Goal: Information Seeking & Learning: Check status

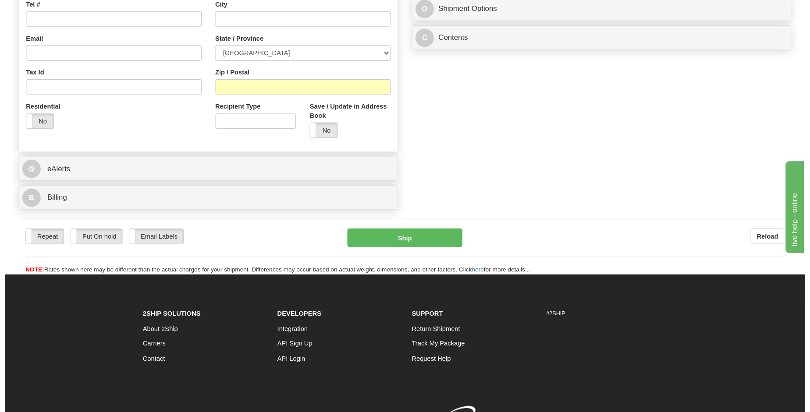
scroll to position [247, 0]
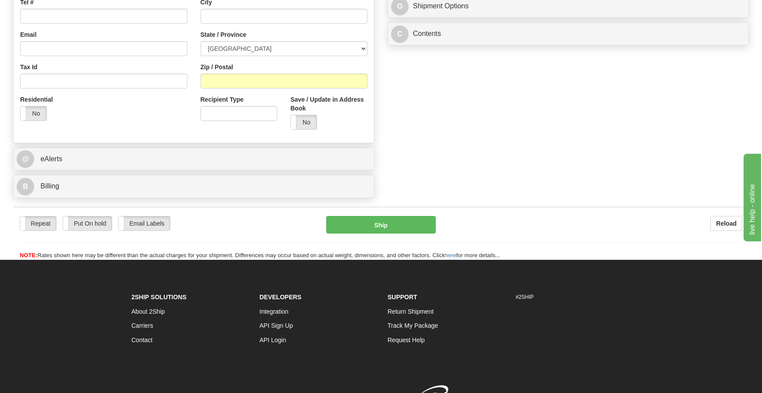
click at [18, 367] on footer "2Ship Solutions About 2Ship Carriers Contact Developers Integration API Sign Up…" at bounding box center [381, 350] width 762 height 181
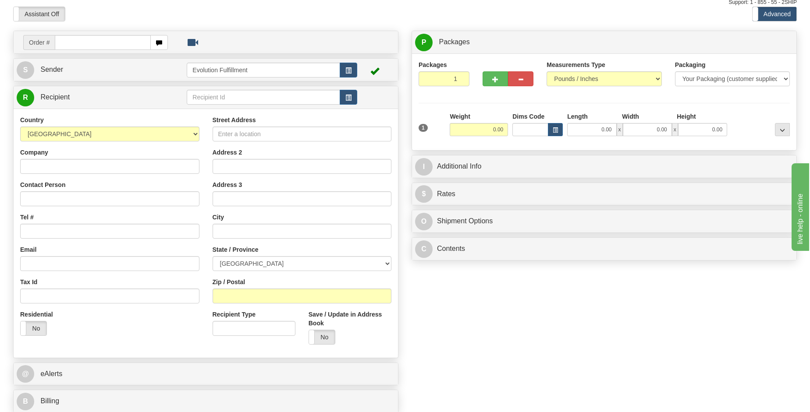
scroll to position [0, 0]
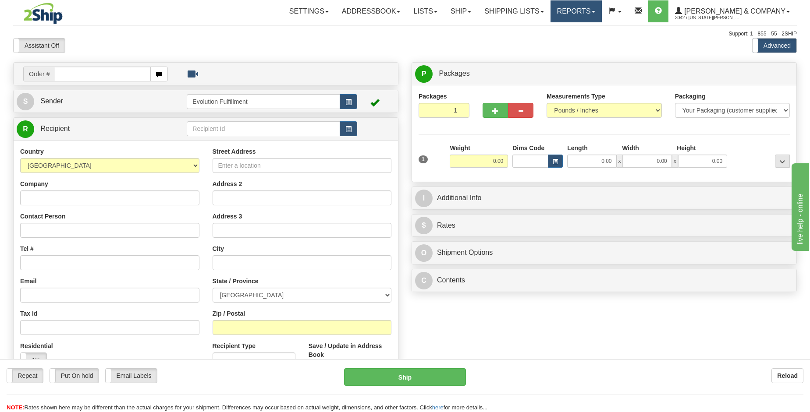
click at [602, 9] on link "Reports" at bounding box center [575, 11] width 51 height 22
click at [601, 29] on link "Standard" at bounding box center [561, 30] width 80 height 11
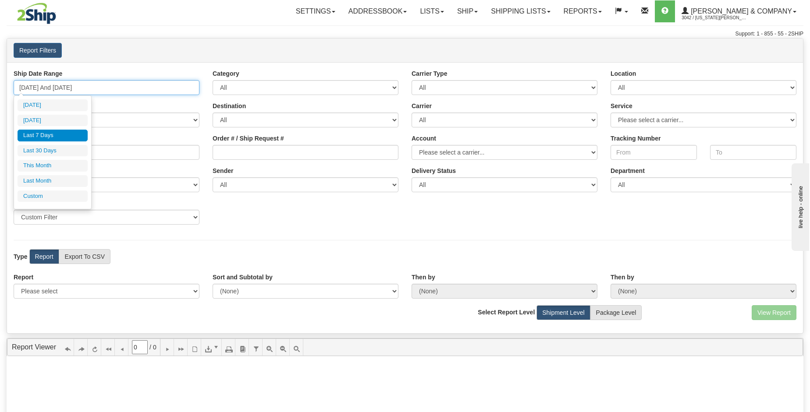
click at [127, 91] on input "[DATE] And [DATE]" at bounding box center [107, 87] width 186 height 15
click at [55, 150] on li "Last 30 Days" at bounding box center [53, 151] width 70 height 12
type input "[DATE] And [DATE]"
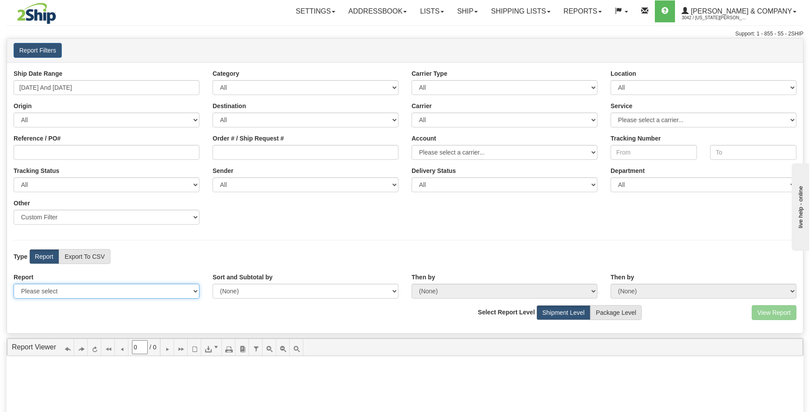
click at [143, 287] on select "Please select 1 Line Shipment Report Address Detail Basic Shipment Overview Can…" at bounding box center [107, 291] width 186 height 15
select select "Users\Tracking Detail.trdx"
click at [14, 284] on select "Please select 1 Line Shipment Report Address Detail Basic Shipment Overview Can…" at bounding box center [107, 291] width 186 height 15
click at [758, 314] on button "View Report" at bounding box center [773, 312] width 45 height 15
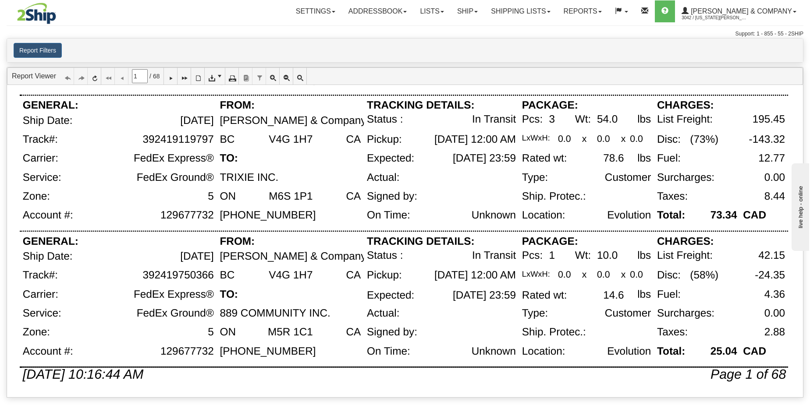
scroll to position [607, 0]
click at [173, 72] on link at bounding box center [171, 76] width 14 height 17
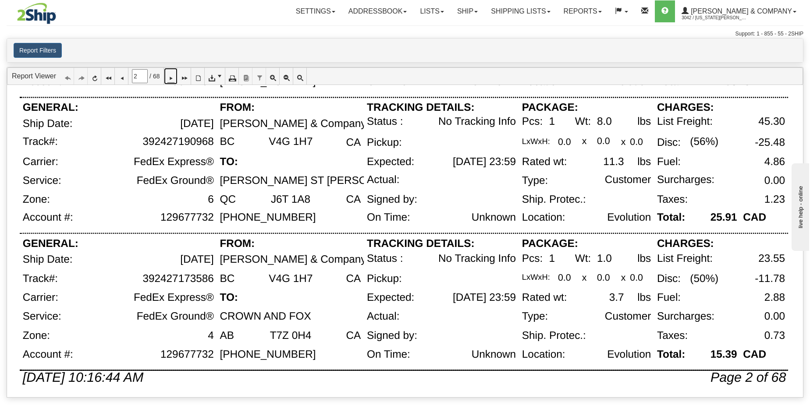
scroll to position [569, 0]
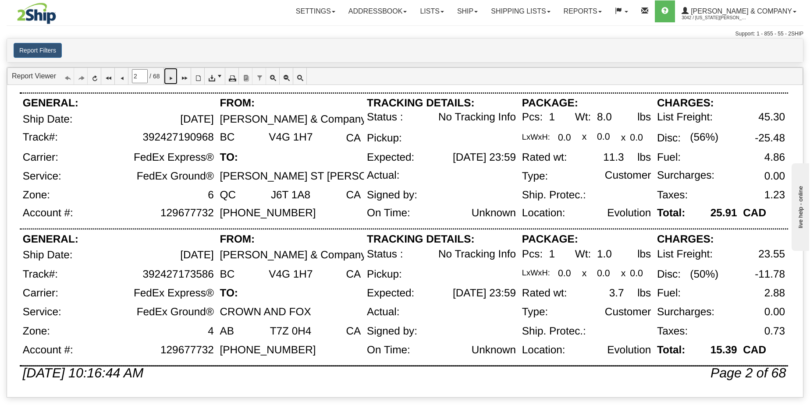
click at [172, 78] on link at bounding box center [171, 76] width 14 height 17
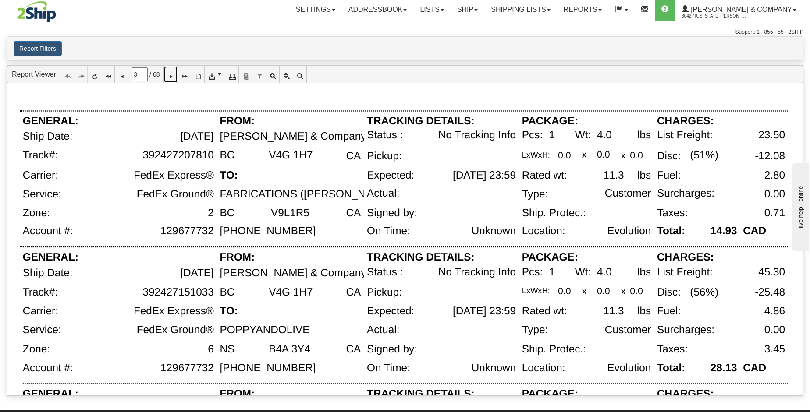
scroll to position [0, 0]
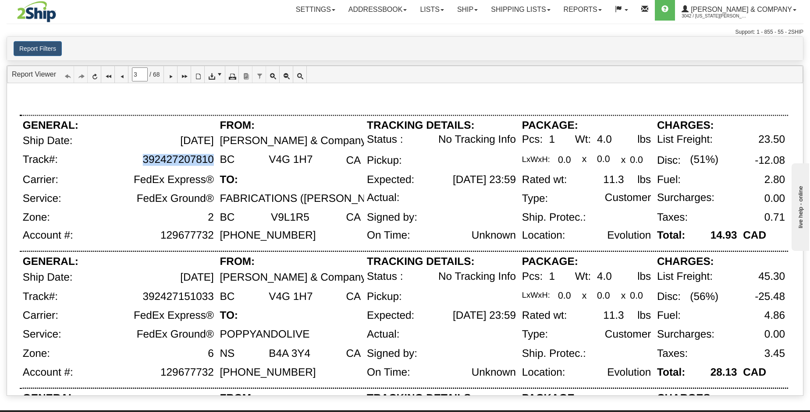
drag, startPoint x: 143, startPoint y: 158, endPoint x: 213, endPoint y: 157, distance: 70.1
click at [213, 157] on div "392427207810" at bounding box center [177, 160] width 71 height 12
copy div "392427207810"
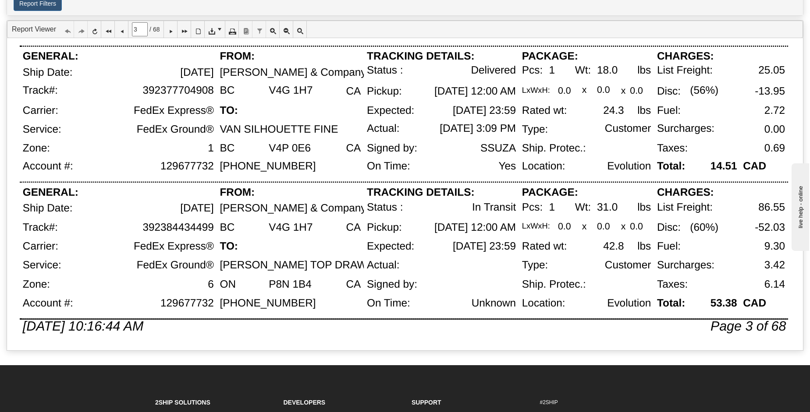
scroll to position [54, 0]
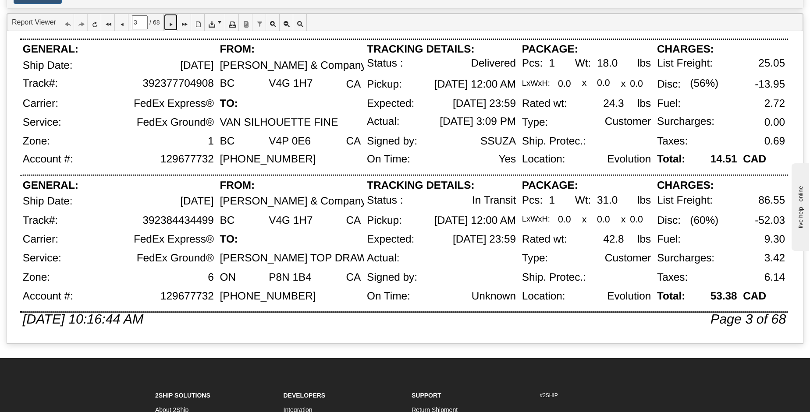
click at [173, 23] on icon at bounding box center [170, 22] width 6 height 6
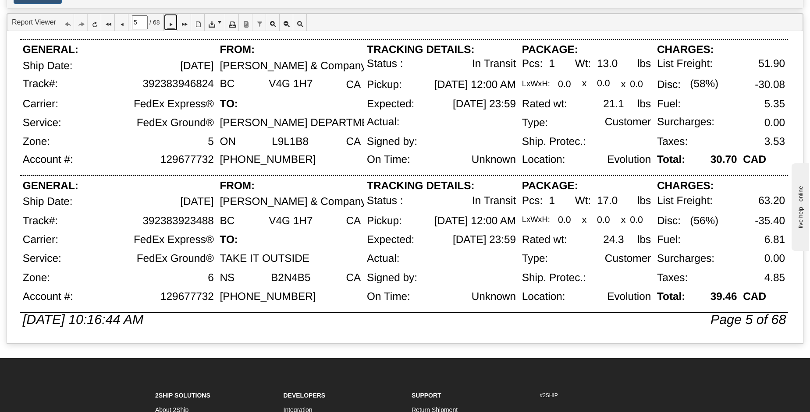
scroll to position [569, 0]
click at [173, 21] on icon at bounding box center [170, 22] width 6 height 6
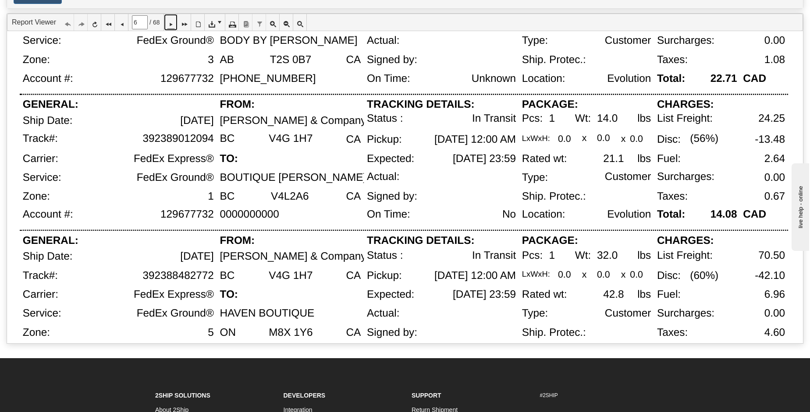
scroll to position [511, 0]
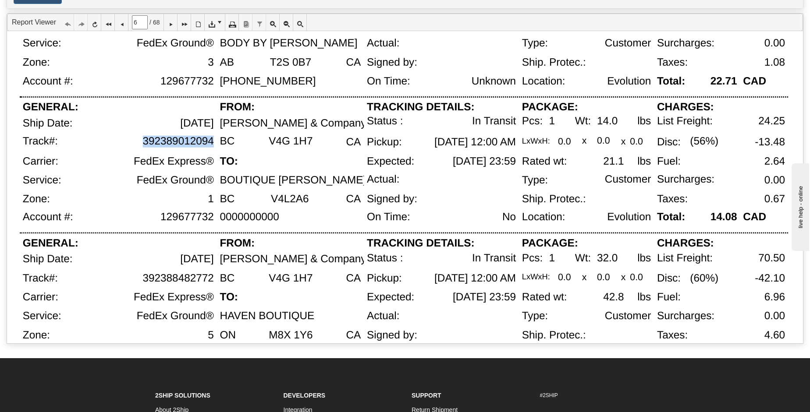
drag, startPoint x: 143, startPoint y: 142, endPoint x: 213, endPoint y: 140, distance: 70.5
click at [213, 140] on div "392389012094" at bounding box center [177, 141] width 71 height 12
copy div "392389012094"
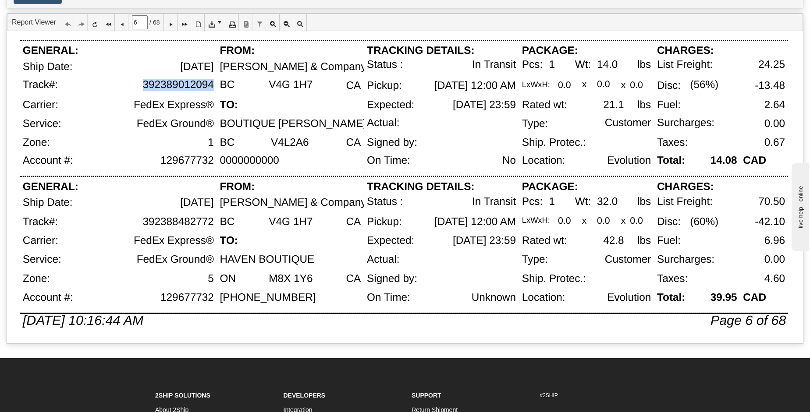
scroll to position [569, 0]
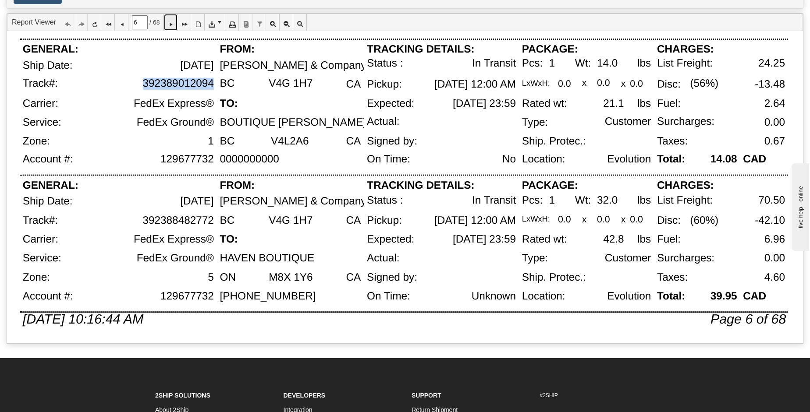
click at [171, 21] on link at bounding box center [171, 22] width 14 height 17
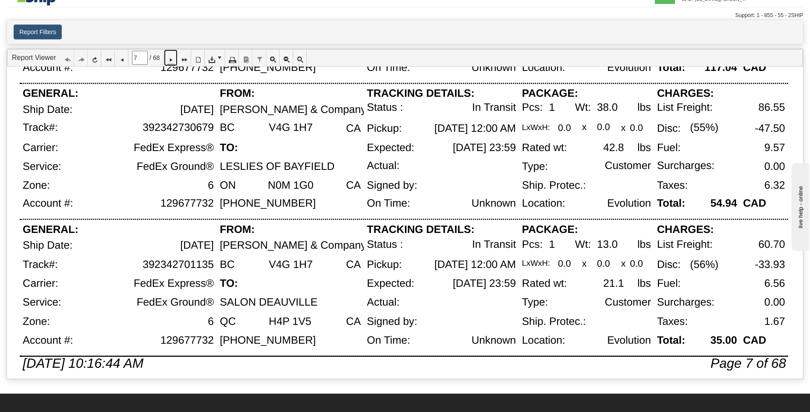
scroll to position [559, 0]
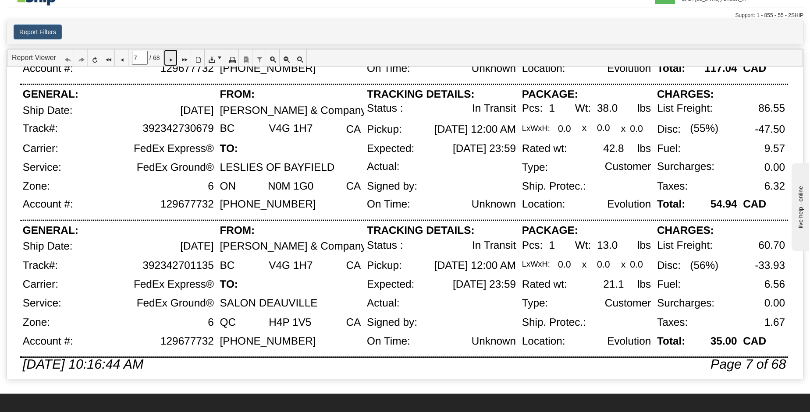
click at [173, 57] on icon at bounding box center [170, 58] width 6 height 6
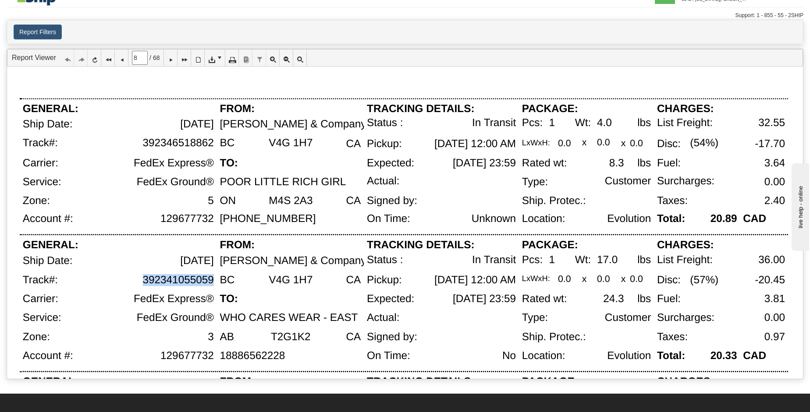
drag, startPoint x: 144, startPoint y: 280, endPoint x: 213, endPoint y: 279, distance: 68.8
click at [213, 279] on div "392341055059" at bounding box center [177, 280] width 71 height 12
copy div "392341055059"
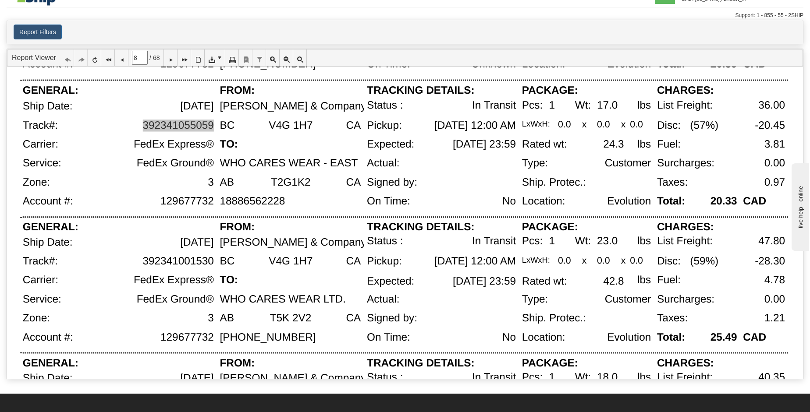
scroll to position [155, 0]
drag, startPoint x: 212, startPoint y: 260, endPoint x: 145, endPoint y: 262, distance: 67.0
click at [145, 262] on div "392341001530" at bounding box center [177, 261] width 71 height 12
copy div "392341001530"
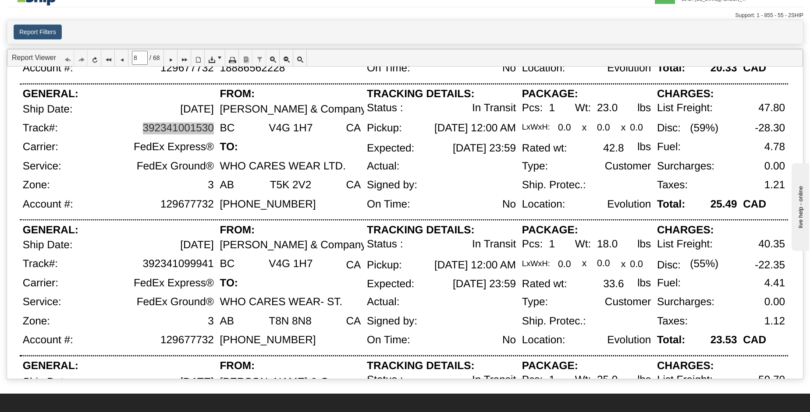
scroll to position [290, 0]
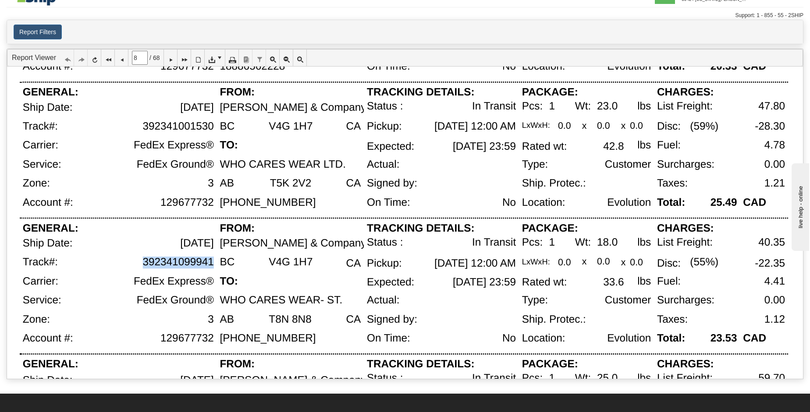
drag, startPoint x: 209, startPoint y: 262, endPoint x: 143, endPoint y: 262, distance: 66.6
click at [143, 262] on div "392341099941" at bounding box center [141, 266] width 152 height 19
copy div "392341099941"
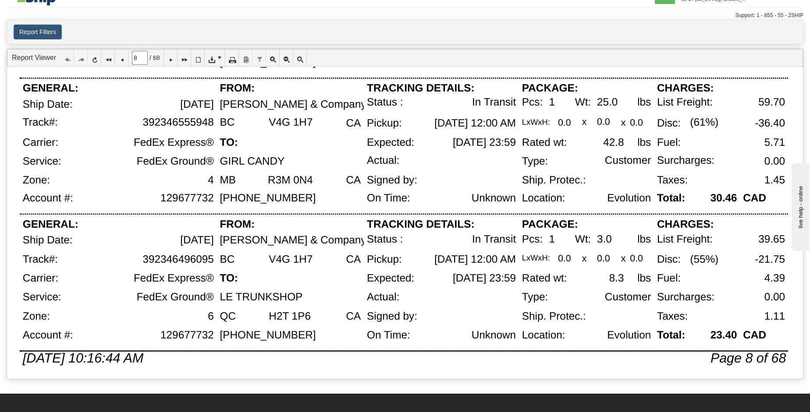
scroll to position [569, 0]
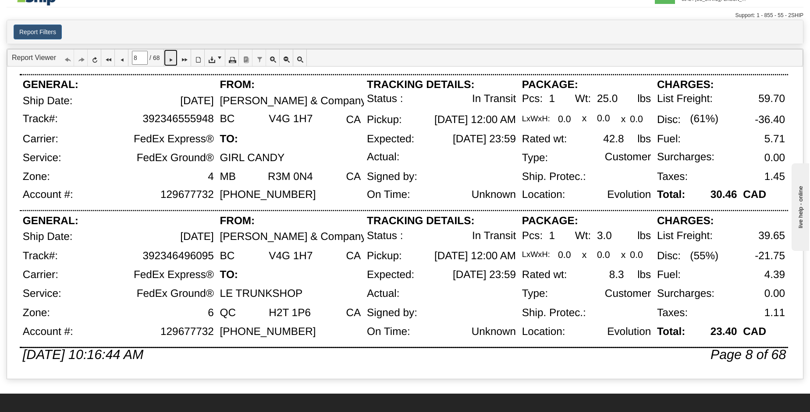
click at [173, 59] on icon at bounding box center [170, 58] width 6 height 6
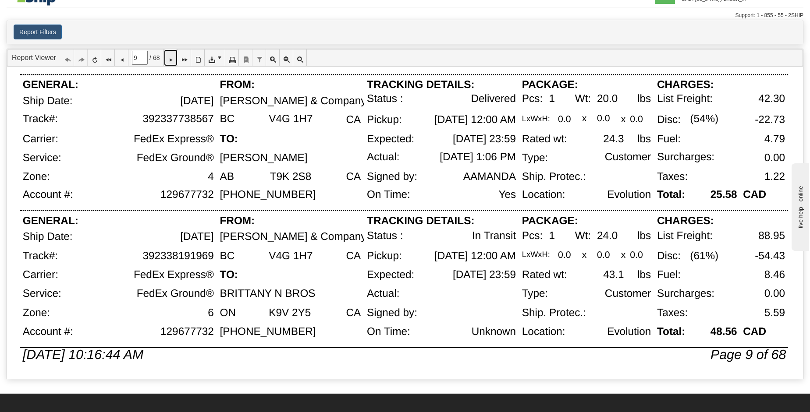
click at [177, 65] on link at bounding box center [171, 58] width 14 height 17
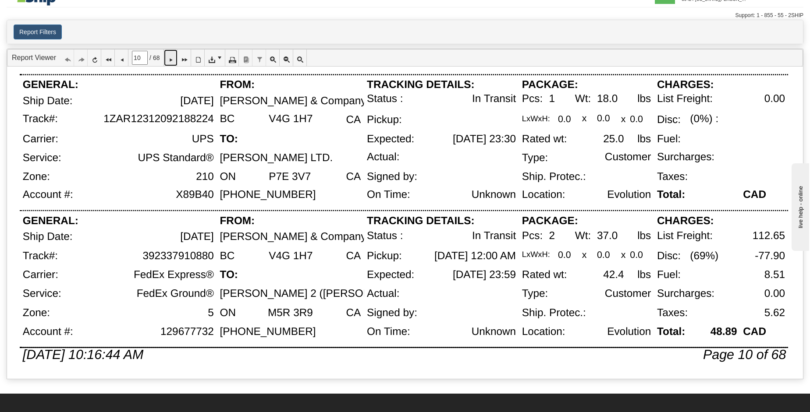
click at [174, 64] on link at bounding box center [171, 58] width 14 height 17
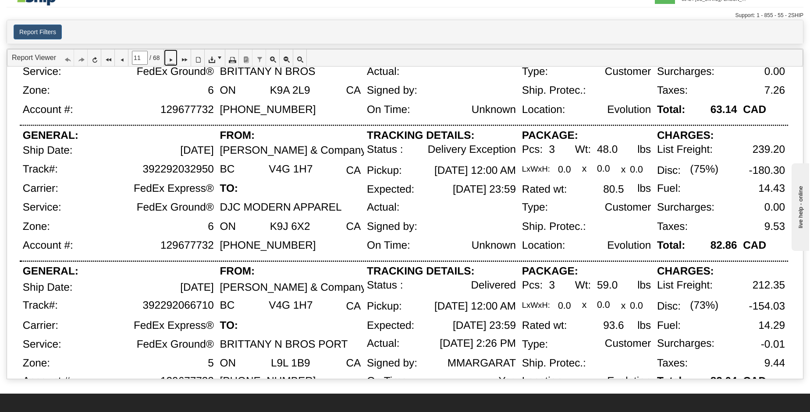
scroll to position [388, 0]
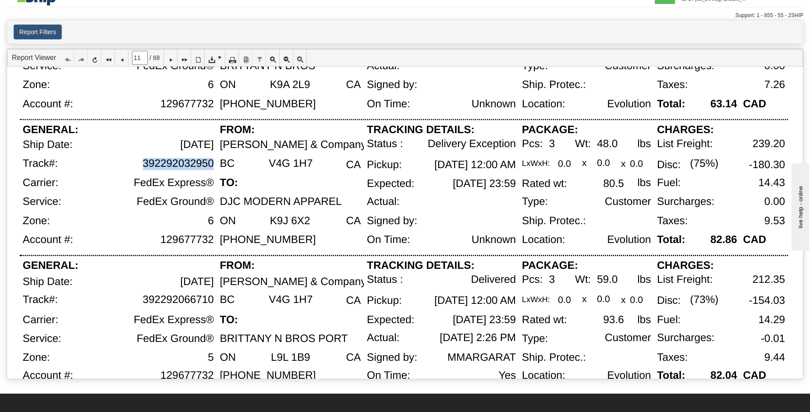
drag, startPoint x: 142, startPoint y: 163, endPoint x: 213, endPoint y: 165, distance: 71.0
click at [213, 165] on div "392292032950" at bounding box center [177, 164] width 71 height 12
copy div "392292032950"
drag, startPoint x: 342, startPoint y: 203, endPoint x: 221, endPoint y: 205, distance: 120.5
click at [221, 205] on div "DJC MODERN APPAREL" at bounding box center [281, 202] width 122 height 12
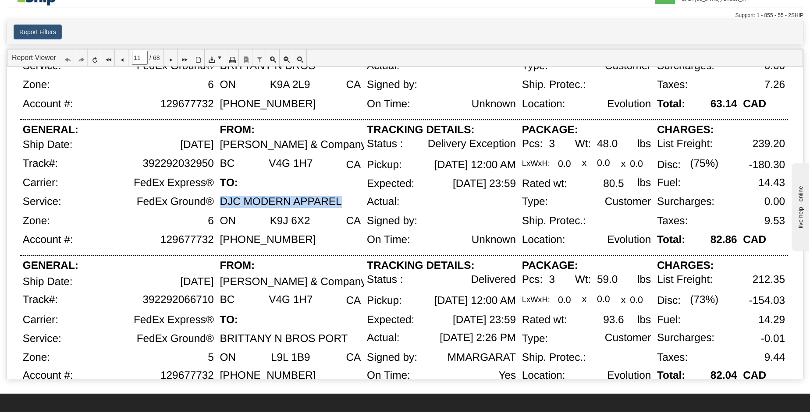
copy div "DJC MODERN APPAREL"
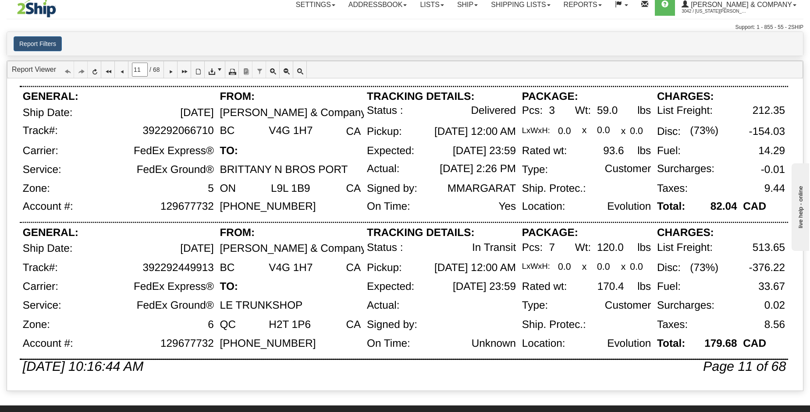
scroll to position [0, 0]
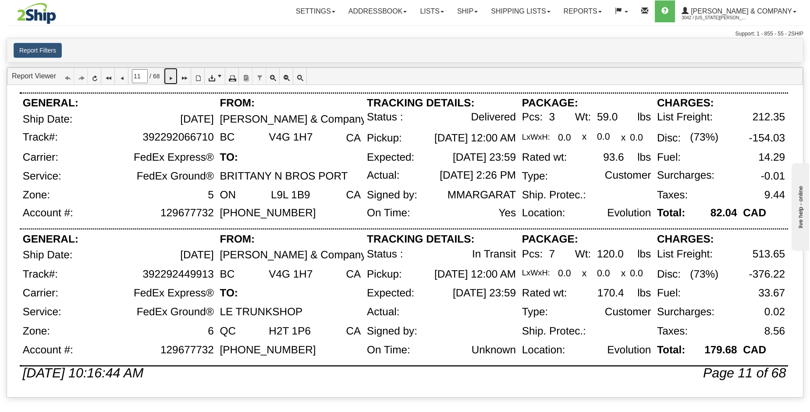
click at [173, 74] on icon at bounding box center [170, 76] width 6 height 6
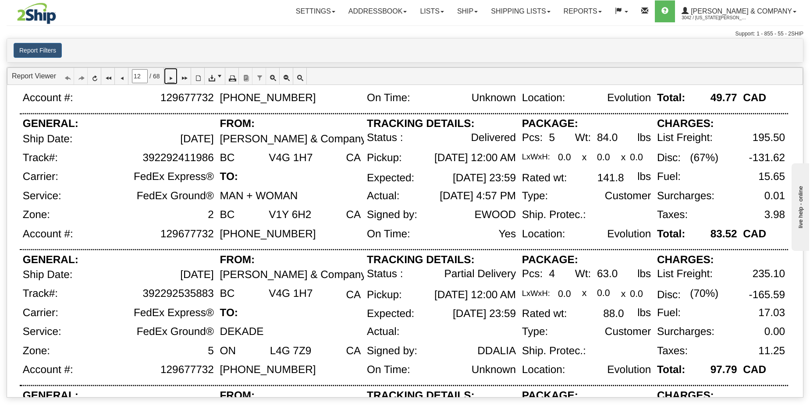
scroll to position [278, 0]
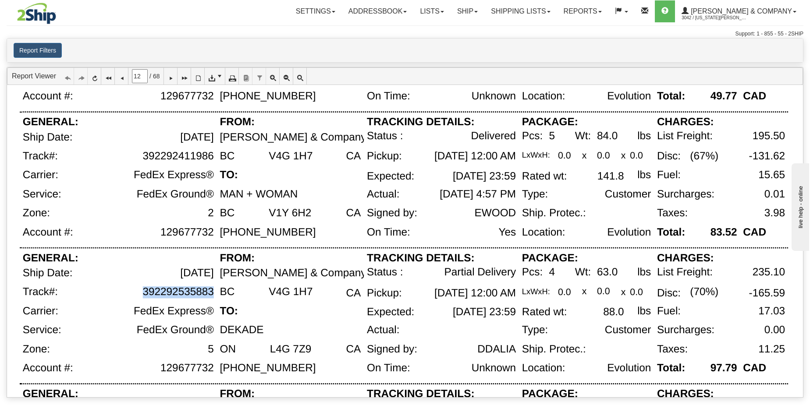
drag, startPoint x: 211, startPoint y: 294, endPoint x: 144, endPoint y: 296, distance: 67.1
click at [144, 296] on div "392292535883" at bounding box center [177, 293] width 71 height 12
copy div "392292535883"
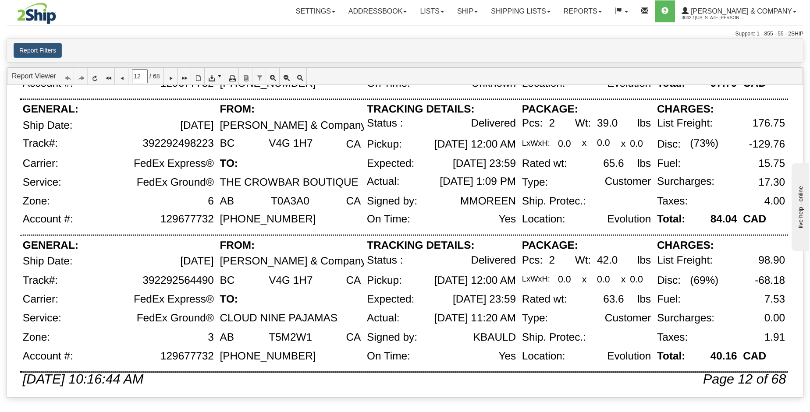
scroll to position [569, 0]
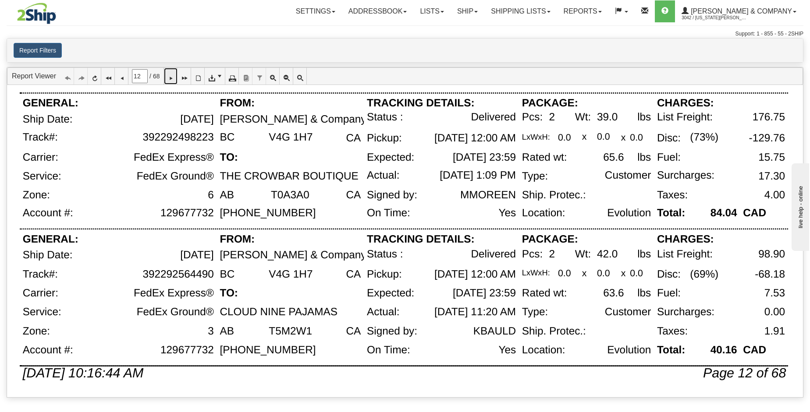
click at [173, 79] on icon at bounding box center [170, 76] width 6 height 6
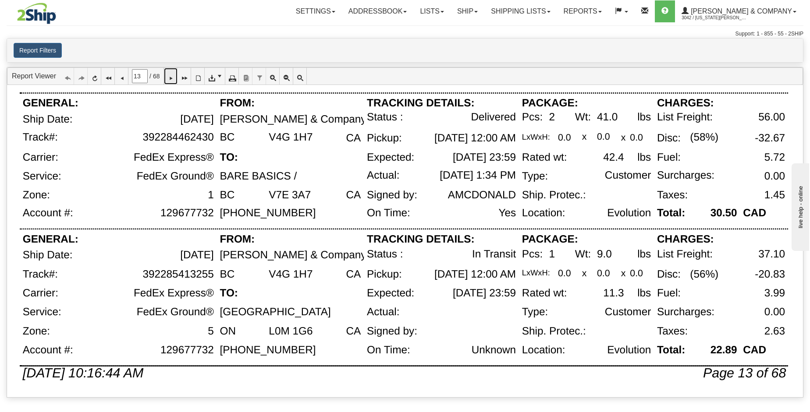
click at [173, 79] on icon at bounding box center [170, 76] width 6 height 6
click at [172, 76] on icon at bounding box center [170, 76] width 6 height 6
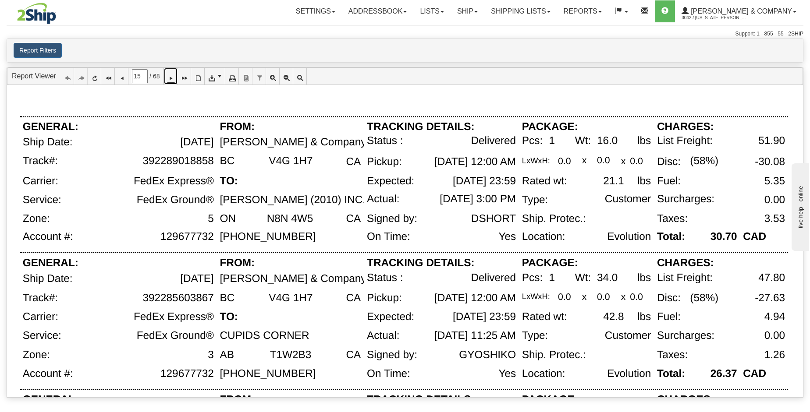
scroll to position [0, 0]
click at [175, 135] on div "GENERAL:" at bounding box center [118, 129] width 197 height 14
click at [350, 198] on div "[PERSON_NAME] (2010) INC." at bounding box center [293, 201] width 146 height 12
click at [362, 165] on div "CA" at bounding box center [342, 165] width 43 height 19
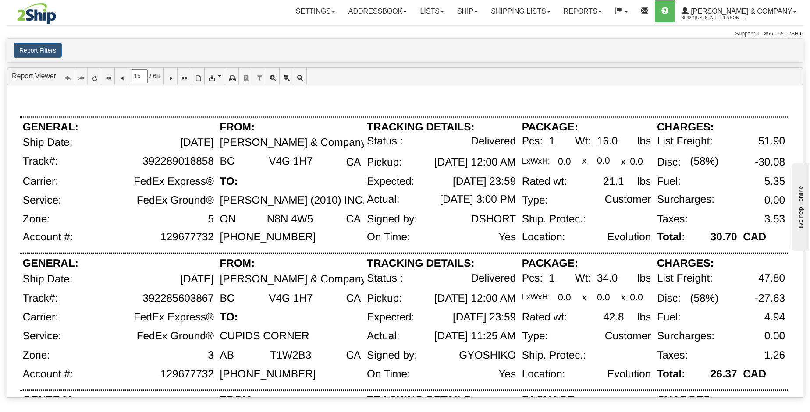
click at [362, 165] on div "CA" at bounding box center [342, 165] width 43 height 19
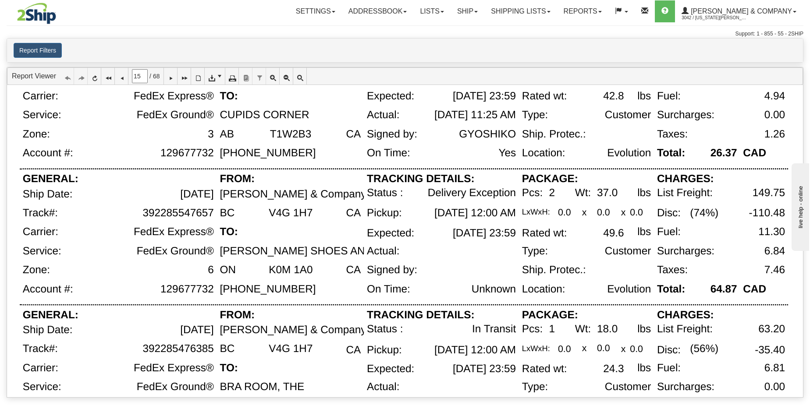
scroll to position [240, 0]
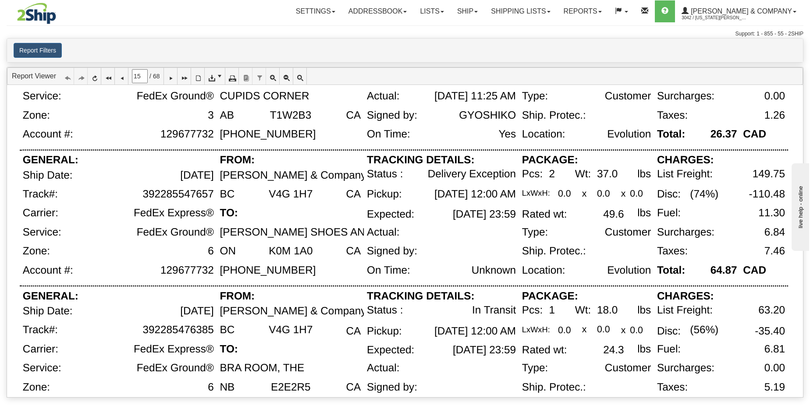
click at [208, 205] on div "392285547657" at bounding box center [141, 197] width 152 height 19
drag, startPoint x: 209, startPoint y: 195, endPoint x: 133, endPoint y: 195, distance: 75.8
click at [133, 195] on div "392285547657" at bounding box center [141, 197] width 152 height 19
copy div "392285547657"
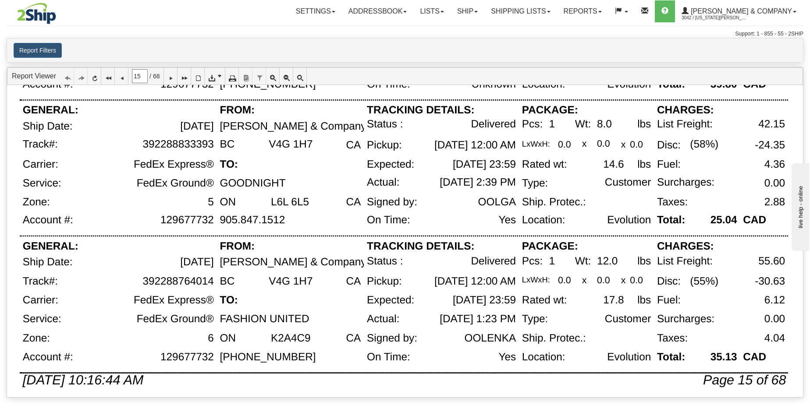
scroll to position [569, 0]
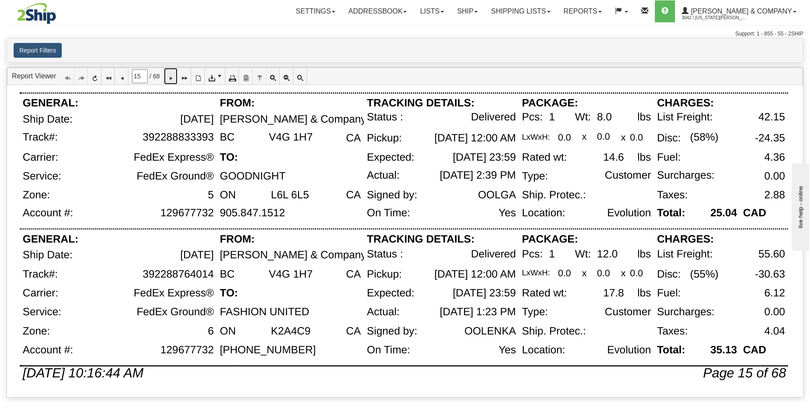
click at [173, 78] on icon at bounding box center [170, 76] width 6 height 6
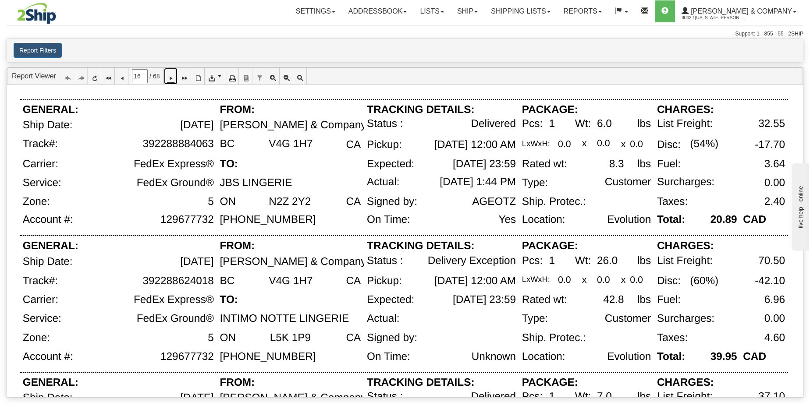
scroll to position [67, 0]
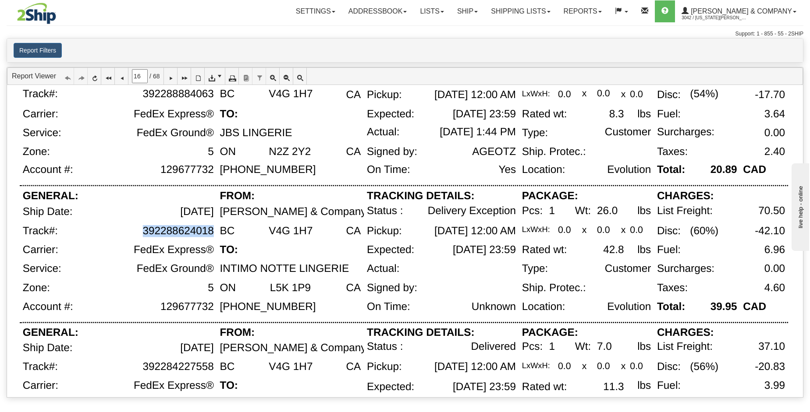
drag, startPoint x: 212, startPoint y: 230, endPoint x: 145, endPoint y: 230, distance: 66.6
click at [145, 230] on div "392288624018" at bounding box center [177, 231] width 71 height 12
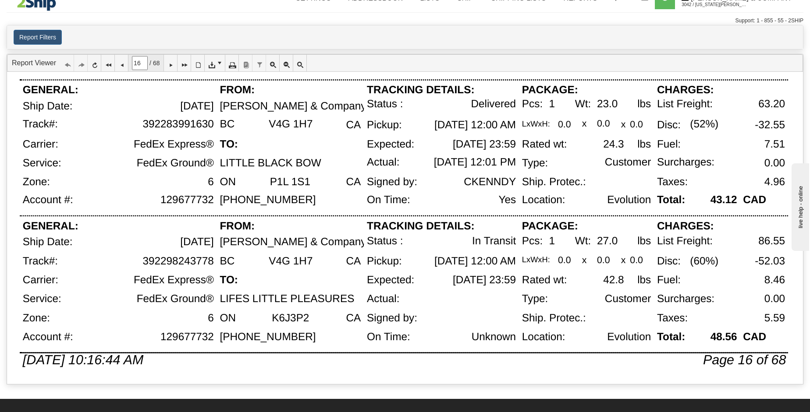
scroll to position [0, 0]
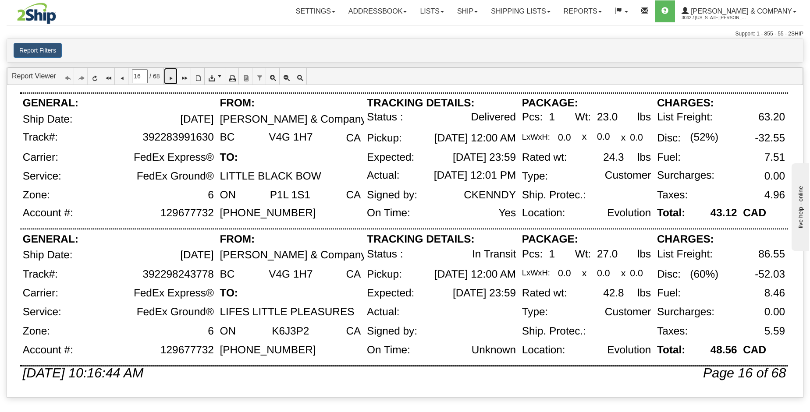
click at [173, 77] on icon at bounding box center [170, 76] width 6 height 6
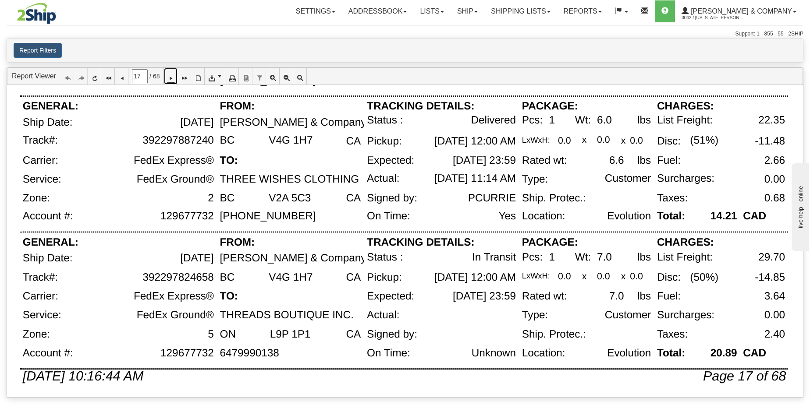
scroll to position [569, 0]
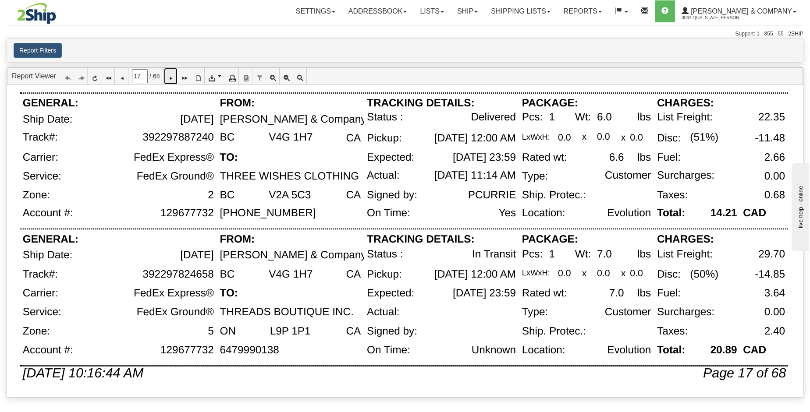
click at [173, 79] on icon at bounding box center [170, 76] width 6 height 6
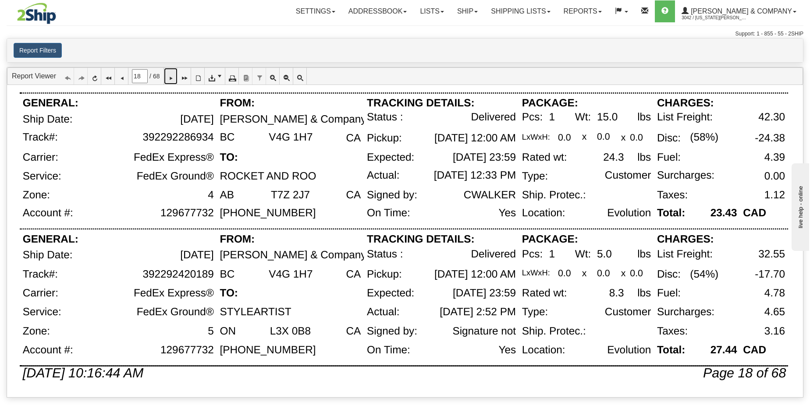
click at [173, 79] on icon at bounding box center [170, 76] width 6 height 6
click at [173, 76] on icon at bounding box center [170, 76] width 6 height 6
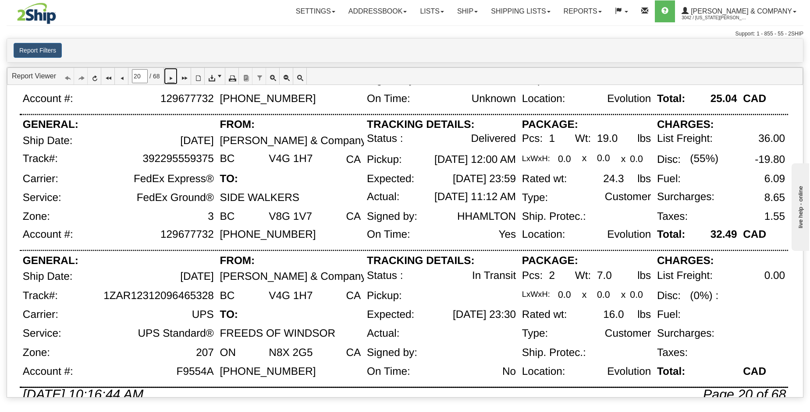
scroll to position [553, 0]
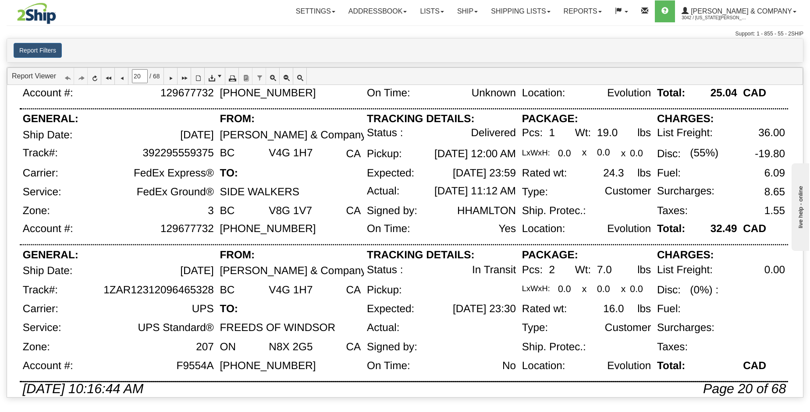
drag, startPoint x: 106, startPoint y: 292, endPoint x: 214, endPoint y: 290, distance: 107.8
click at [214, 290] on div "1ZAR12312096465328" at bounding box center [141, 293] width 152 height 19
drag, startPoint x: 212, startPoint y: 290, endPoint x: 105, endPoint y: 292, distance: 107.8
click at [105, 292] on div "1ZAR12312096465328" at bounding box center [158, 290] width 110 height 12
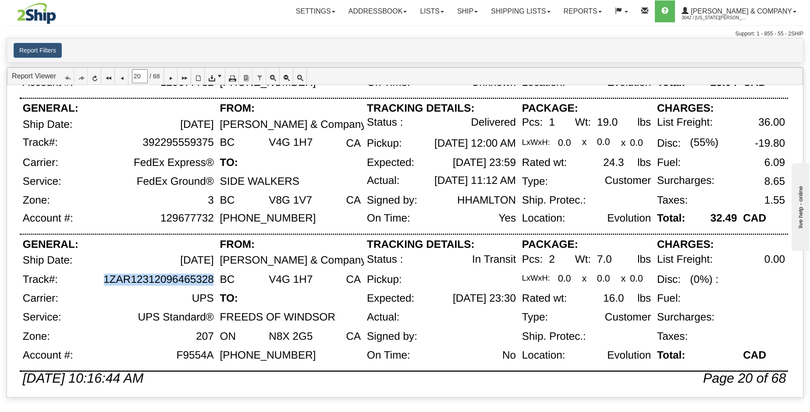
scroll to position [569, 0]
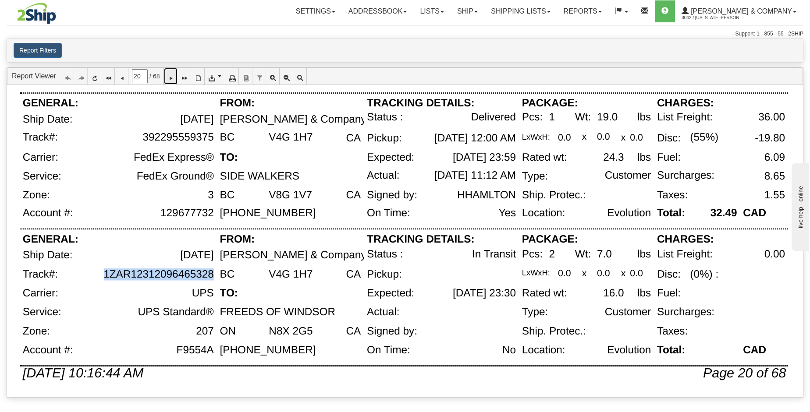
click at [173, 79] on icon at bounding box center [170, 76] width 6 height 6
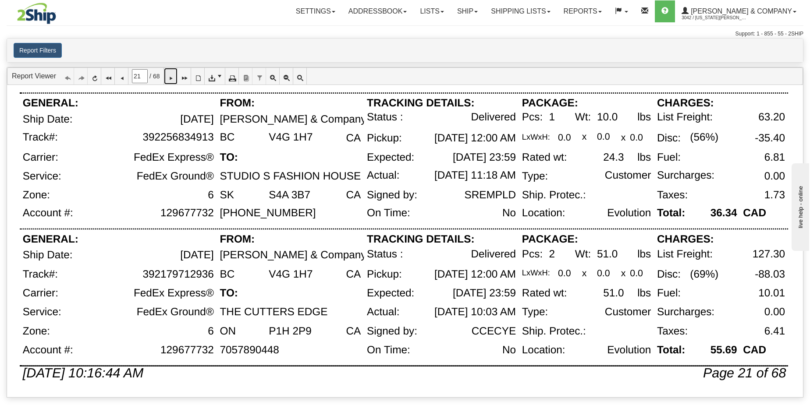
click at [173, 79] on icon at bounding box center [170, 76] width 6 height 6
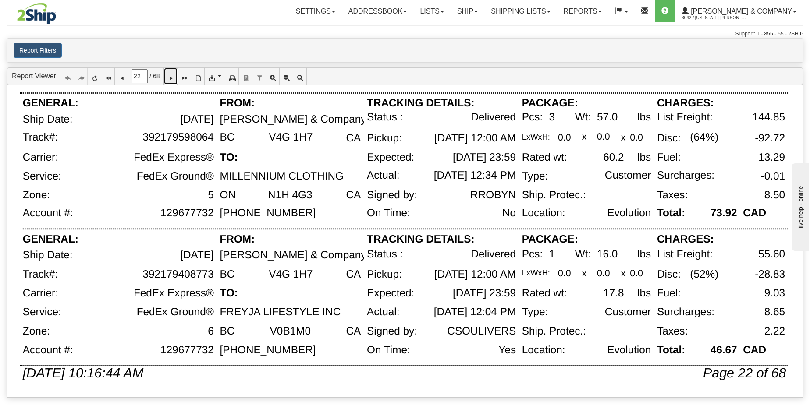
click at [173, 74] on icon at bounding box center [170, 76] width 6 height 6
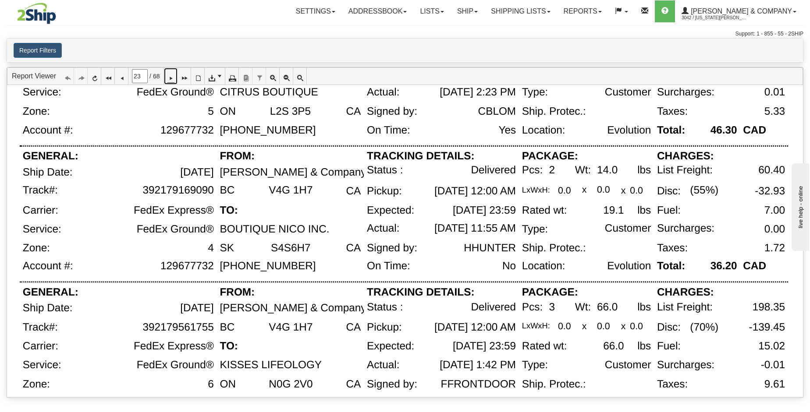
scroll to position [549, 0]
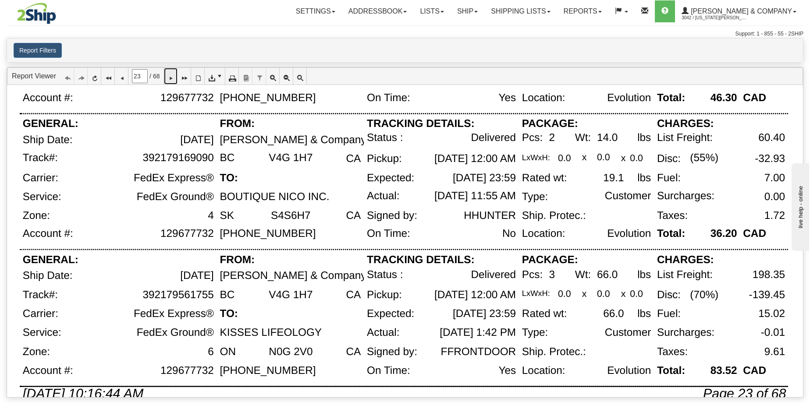
click at [173, 79] on icon at bounding box center [170, 76] width 6 height 6
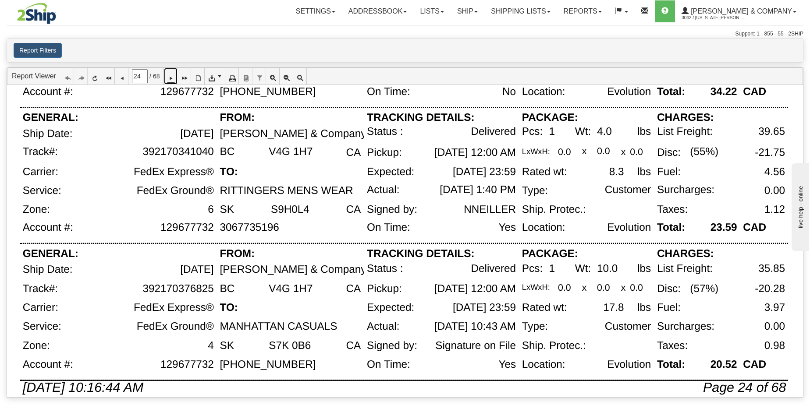
scroll to position [569, 0]
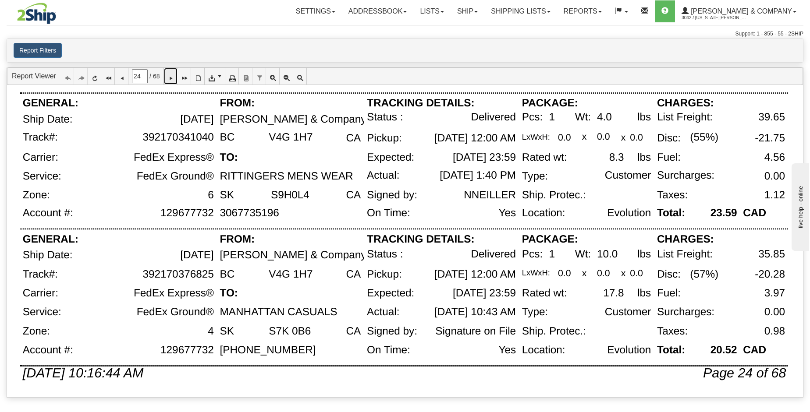
click at [172, 79] on icon at bounding box center [170, 76] width 6 height 6
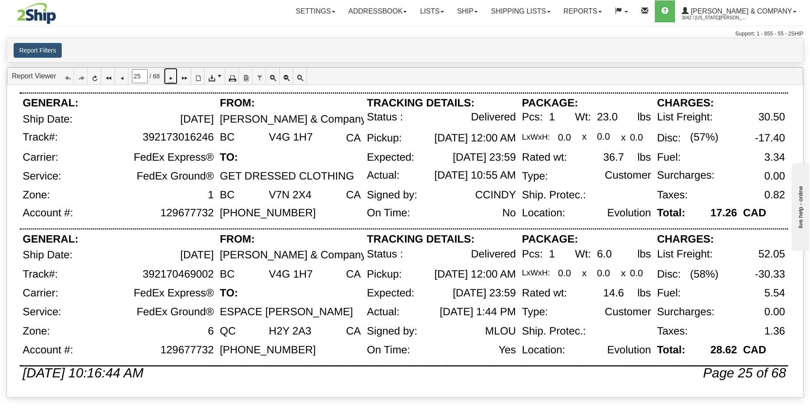
scroll to position [567, 0]
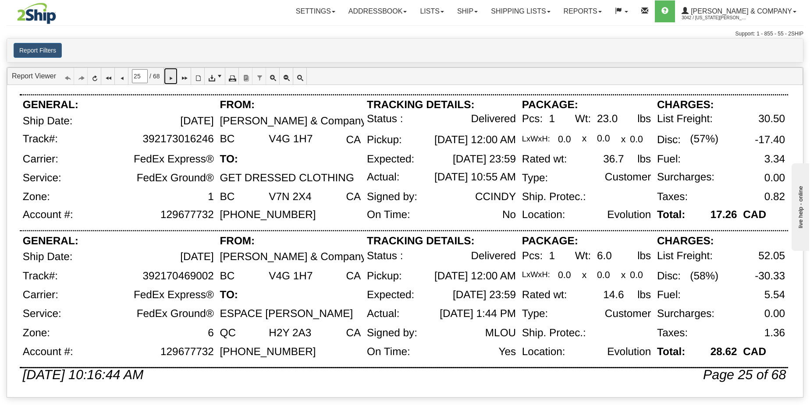
click at [172, 79] on icon at bounding box center [170, 76] width 6 height 6
click at [173, 78] on icon at bounding box center [170, 76] width 6 height 6
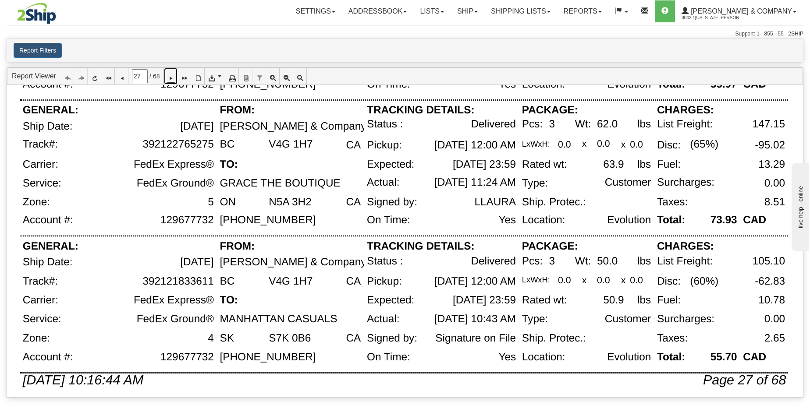
scroll to position [569, 0]
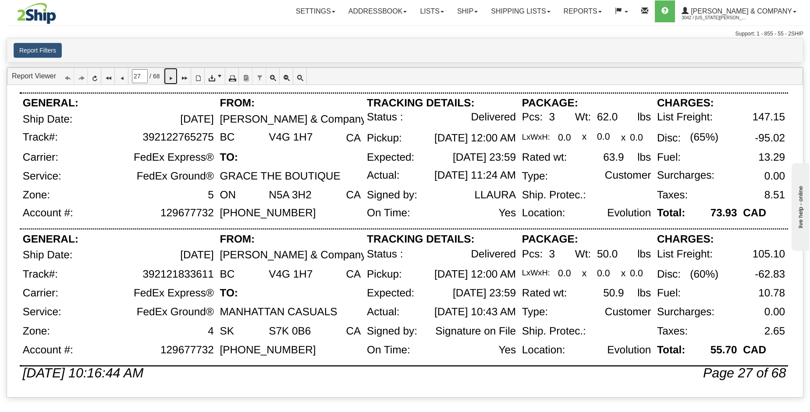
click at [173, 79] on icon at bounding box center [170, 76] width 6 height 6
click at [173, 78] on icon at bounding box center [170, 76] width 6 height 6
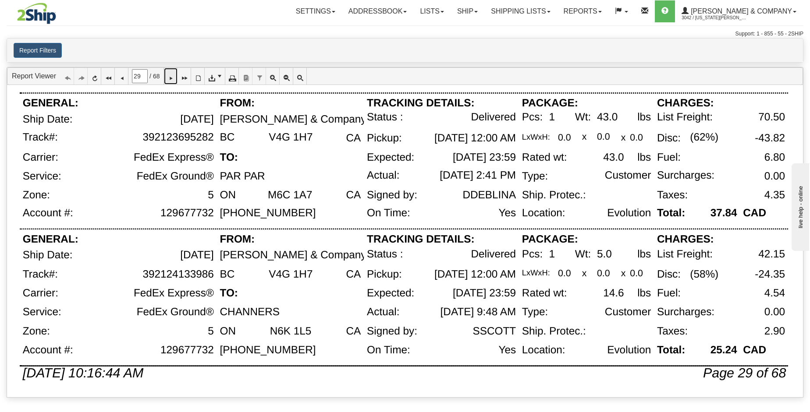
click at [173, 78] on icon at bounding box center [170, 76] width 6 height 6
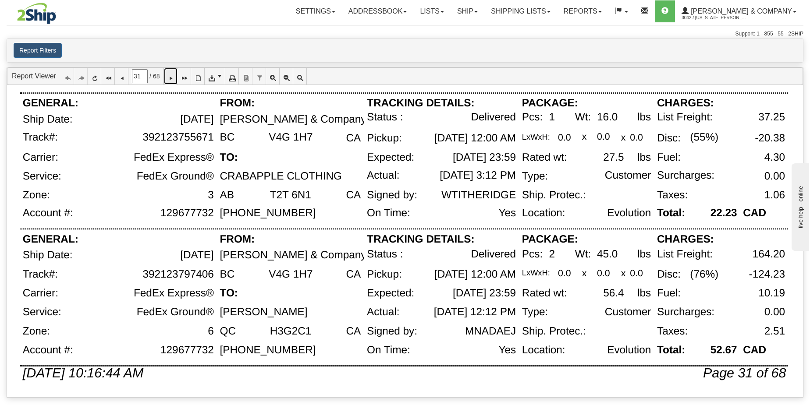
click at [172, 79] on icon at bounding box center [170, 76] width 6 height 6
click at [173, 79] on icon at bounding box center [170, 76] width 6 height 6
click at [173, 75] on icon at bounding box center [170, 76] width 6 height 6
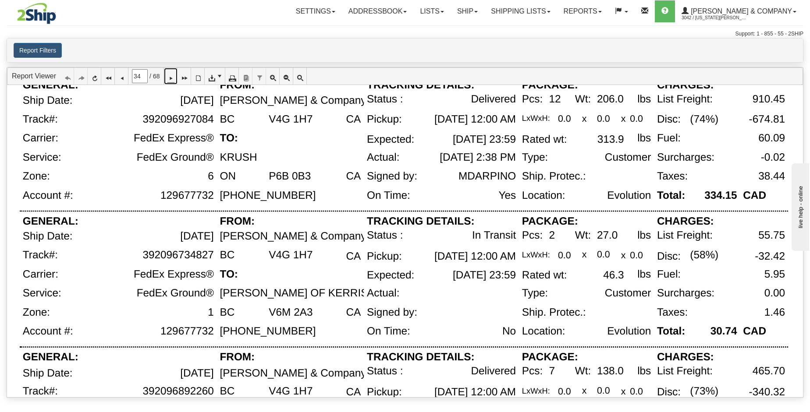
scroll to position [322, 0]
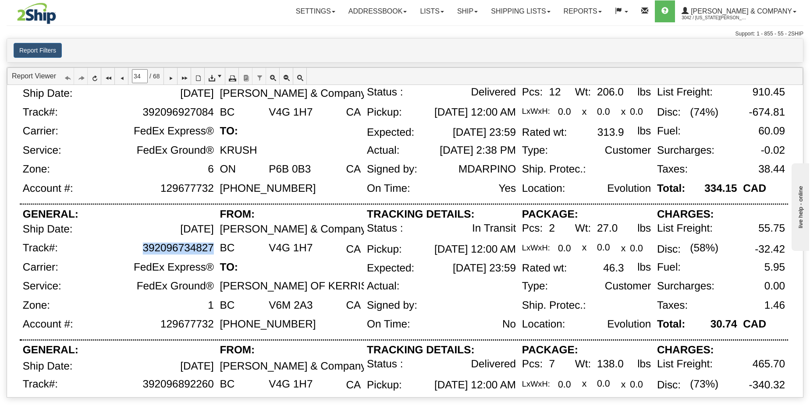
drag, startPoint x: 143, startPoint y: 248, endPoint x: 212, endPoint y: 249, distance: 68.8
click at [212, 249] on div "392096734827" at bounding box center [177, 249] width 71 height 12
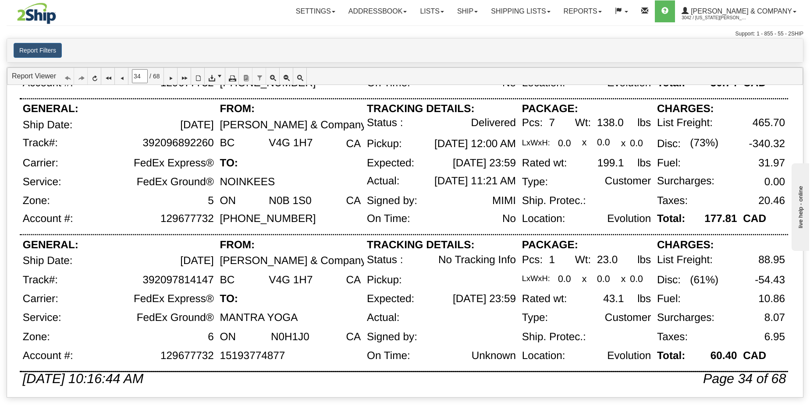
scroll to position [569, 0]
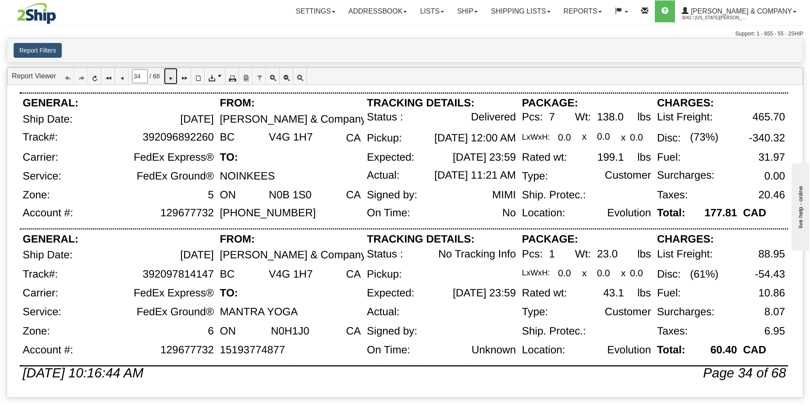
click at [173, 77] on icon at bounding box center [170, 76] width 6 height 6
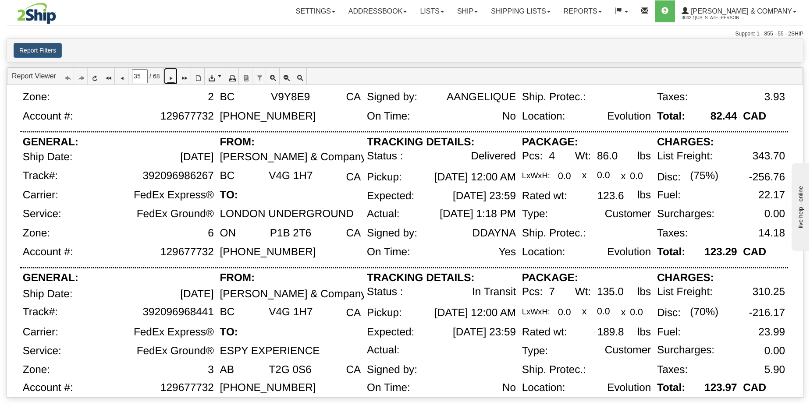
scroll to position [420, 0]
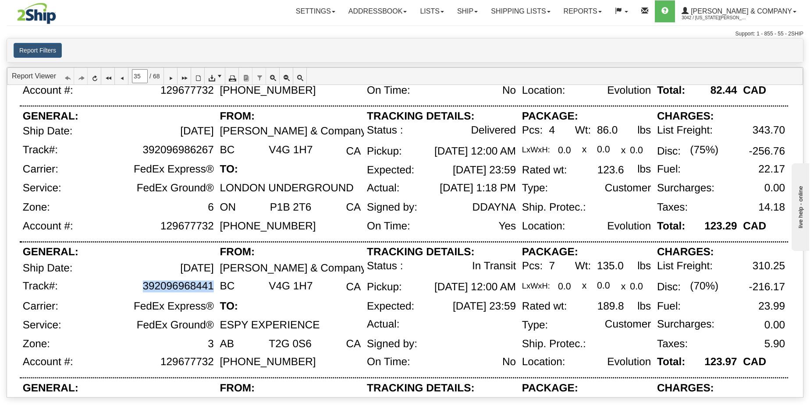
drag, startPoint x: 212, startPoint y: 287, endPoint x: 144, endPoint y: 284, distance: 68.0
click at [144, 284] on div "392096968441" at bounding box center [177, 286] width 71 height 12
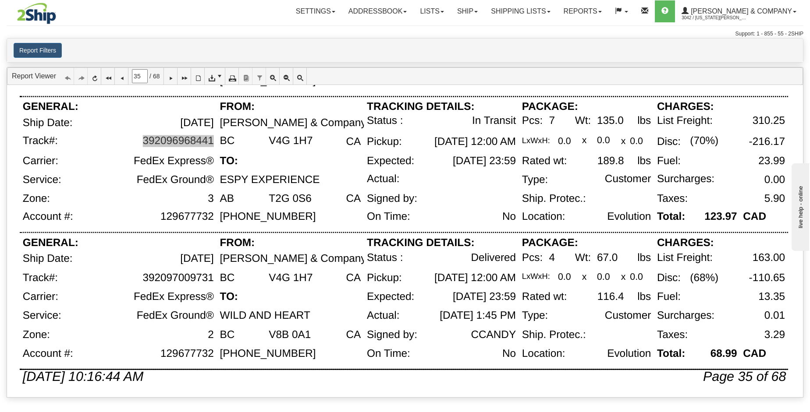
scroll to position [569, 0]
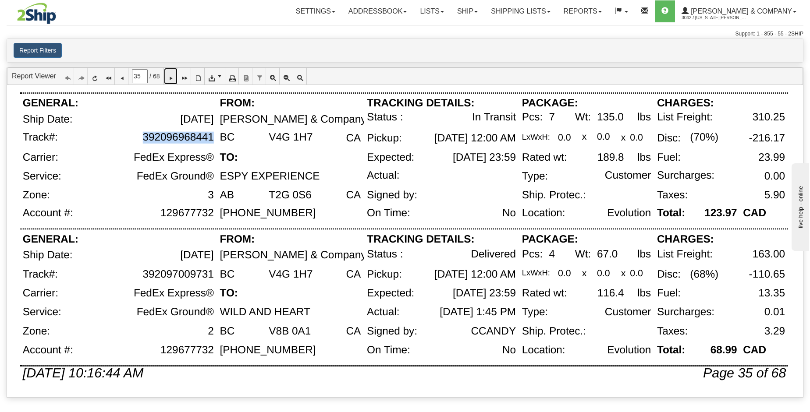
click at [173, 79] on icon at bounding box center [170, 76] width 6 height 6
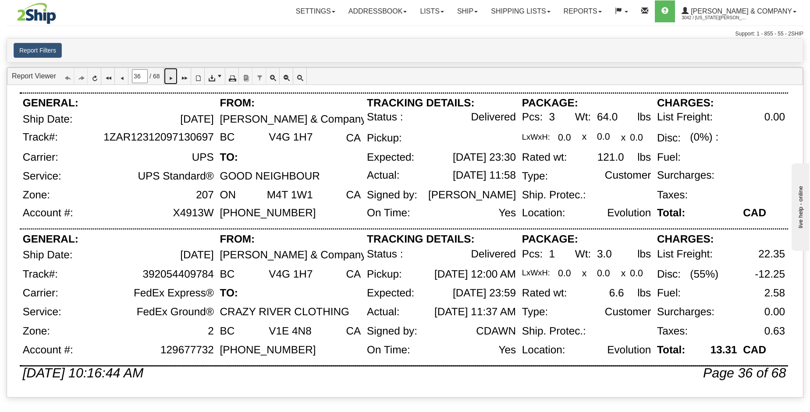
click at [173, 78] on icon at bounding box center [170, 76] width 6 height 6
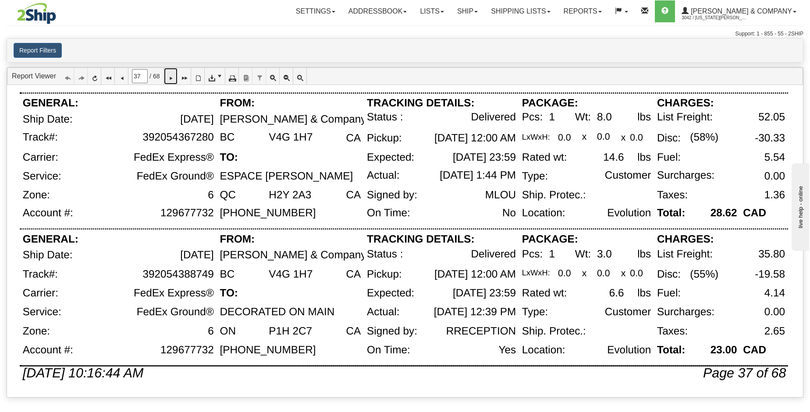
click at [173, 79] on icon at bounding box center [170, 76] width 6 height 6
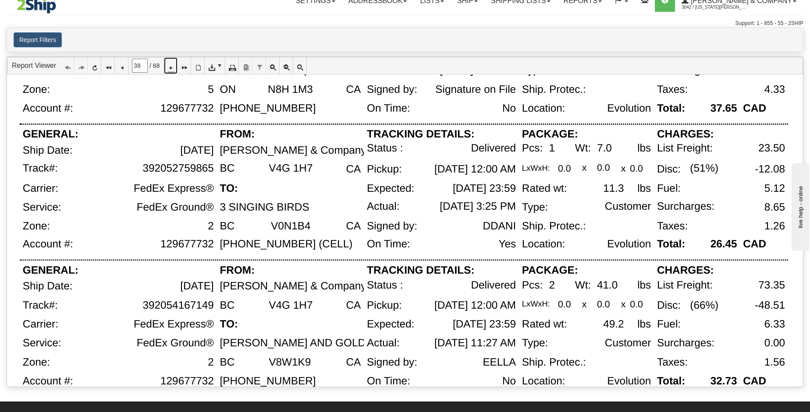
scroll to position [518, 0]
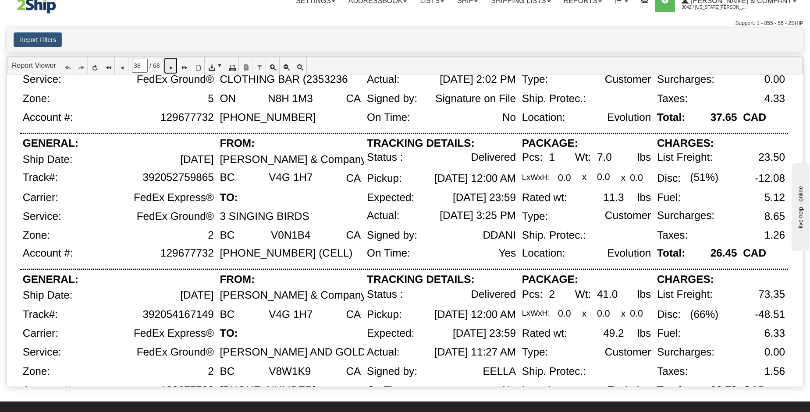
click at [173, 69] on icon at bounding box center [170, 66] width 6 height 6
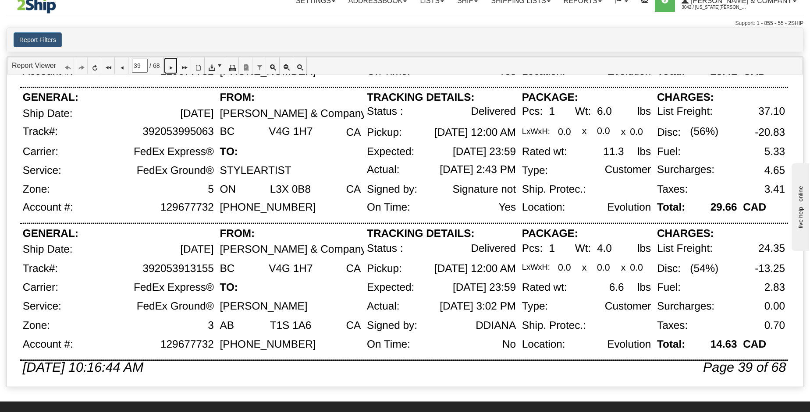
scroll to position [569, 0]
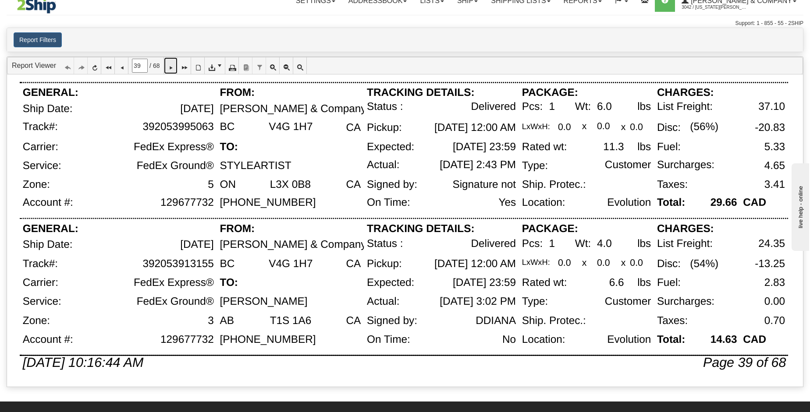
click at [173, 69] on icon at bounding box center [170, 66] width 6 height 6
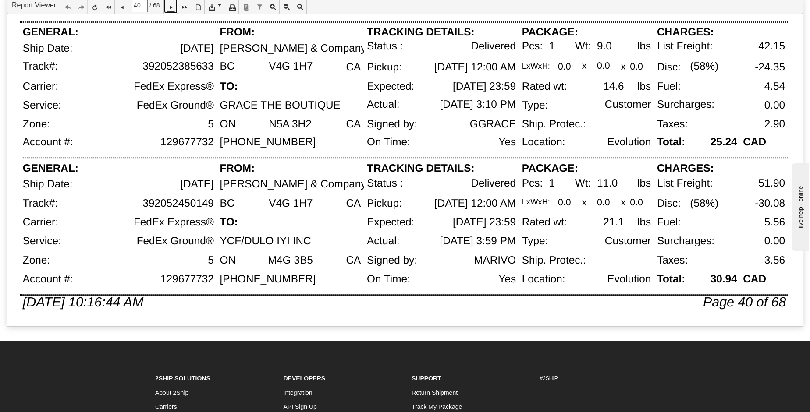
scroll to position [72, 0]
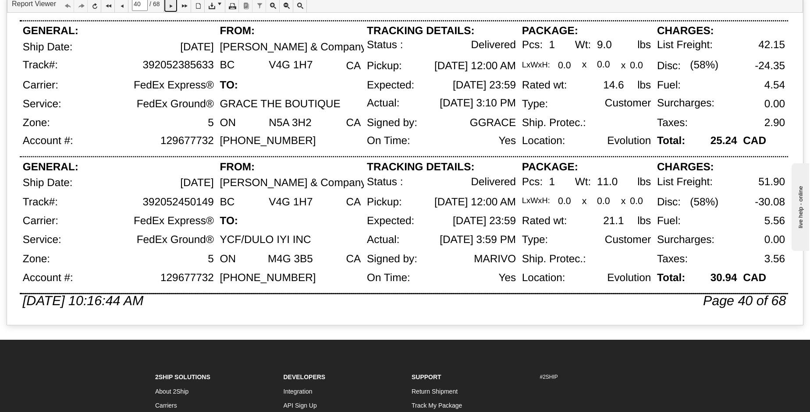
click at [173, 4] on icon at bounding box center [170, 4] width 6 height 6
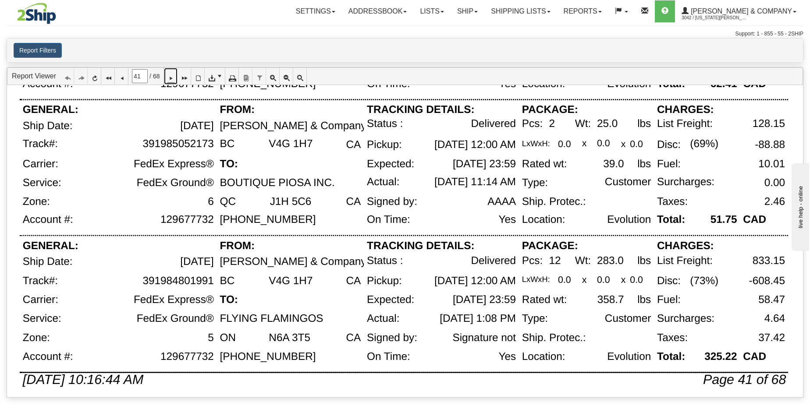
scroll to position [569, 0]
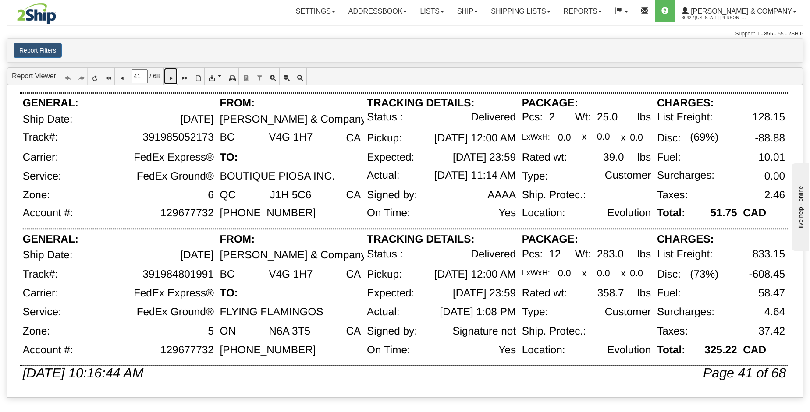
click at [173, 73] on icon at bounding box center [170, 76] width 6 height 6
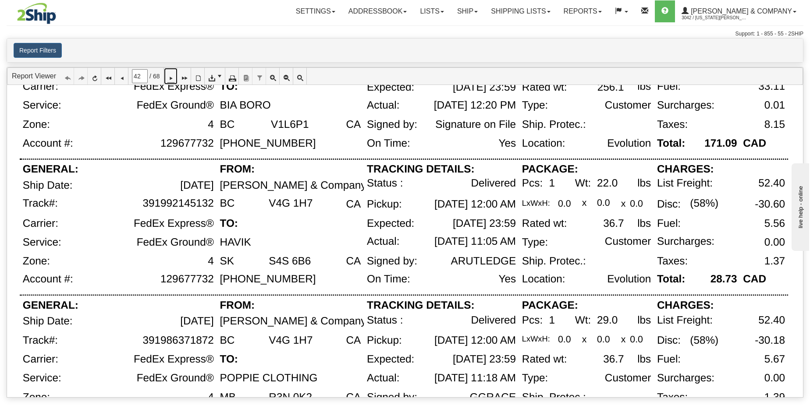
scroll to position [498, 0]
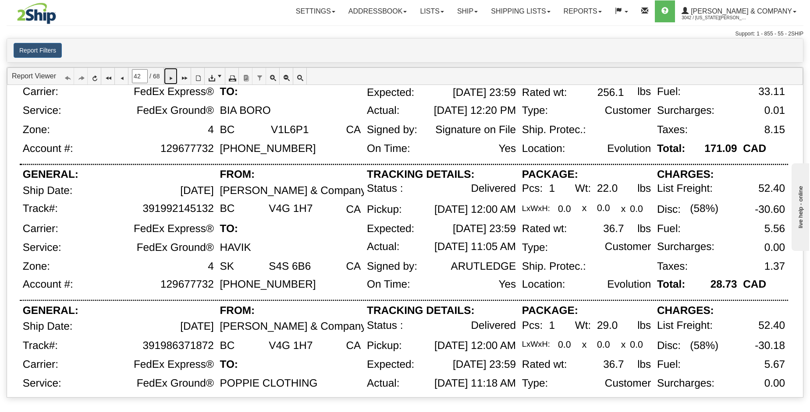
click at [173, 75] on icon at bounding box center [170, 76] width 6 height 6
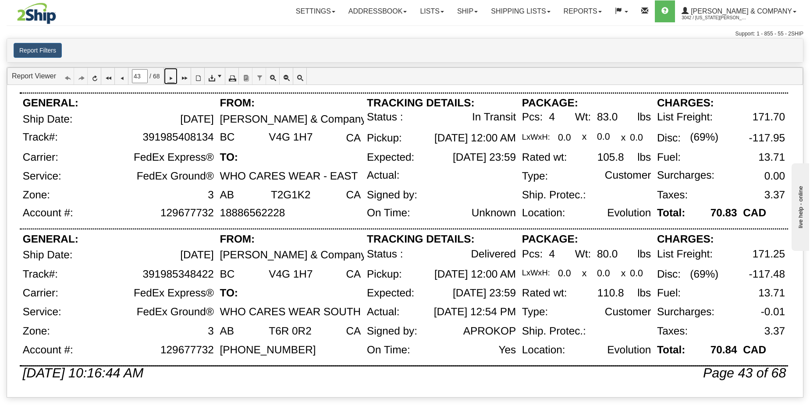
scroll to position [2, 0]
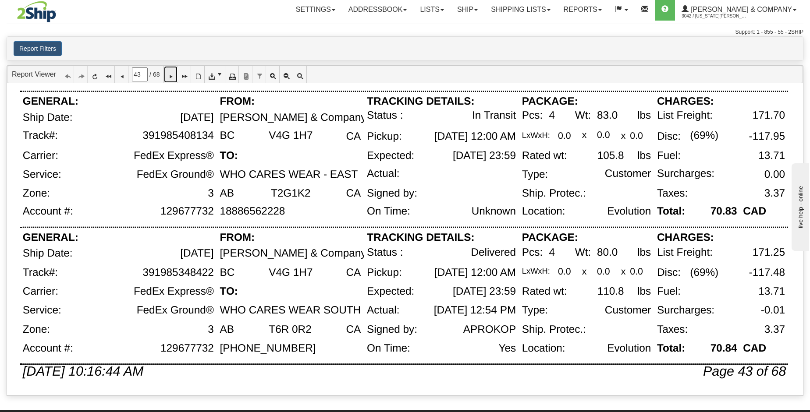
click at [177, 81] on link at bounding box center [171, 74] width 14 height 17
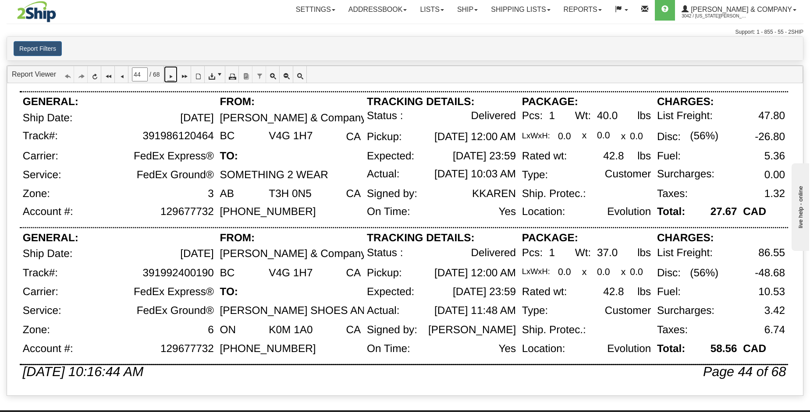
scroll to position [569, 0]
click at [173, 74] on icon at bounding box center [170, 74] width 6 height 6
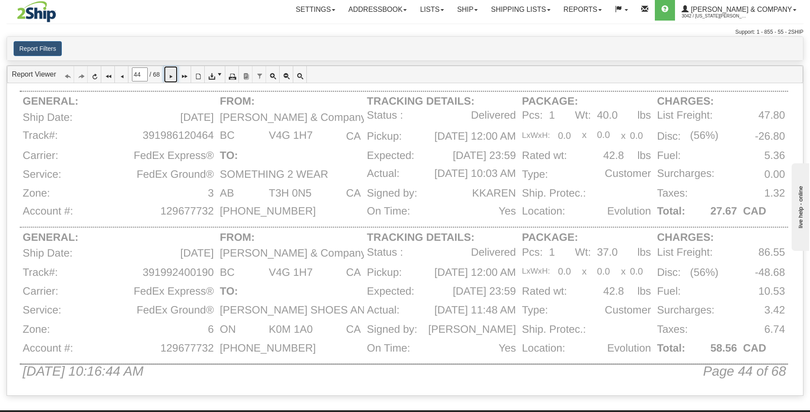
type input "45"
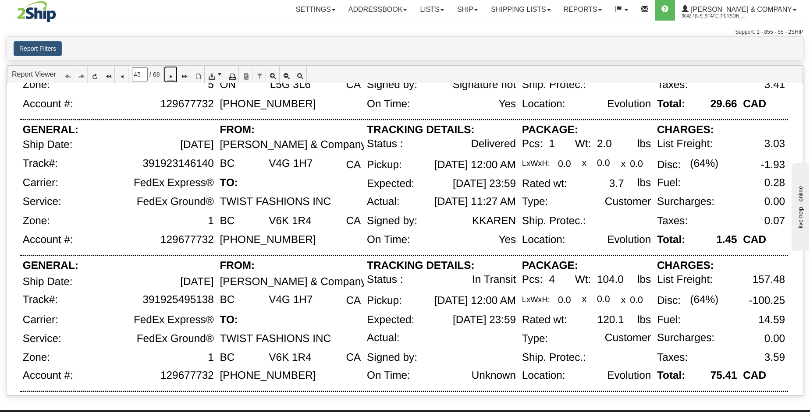
scroll to position [423, 0]
